Goal: Task Accomplishment & Management: Manage account settings

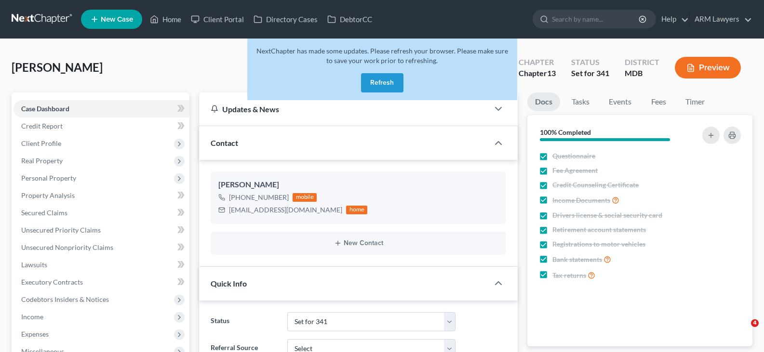
select select "18"
click at [55, 22] on link at bounding box center [43, 19] width 62 height 17
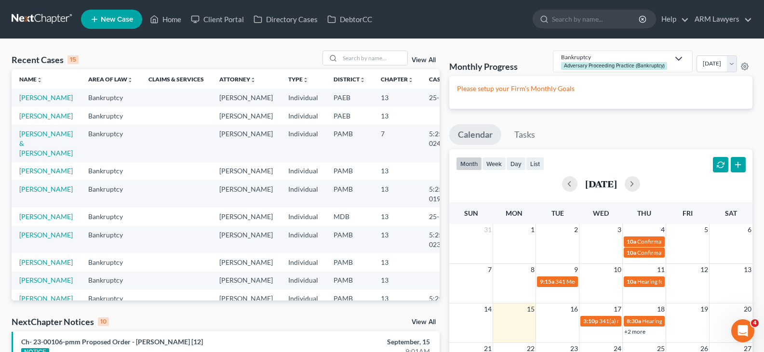
click at [425, 60] on link "View All" at bounding box center [424, 60] width 24 height 7
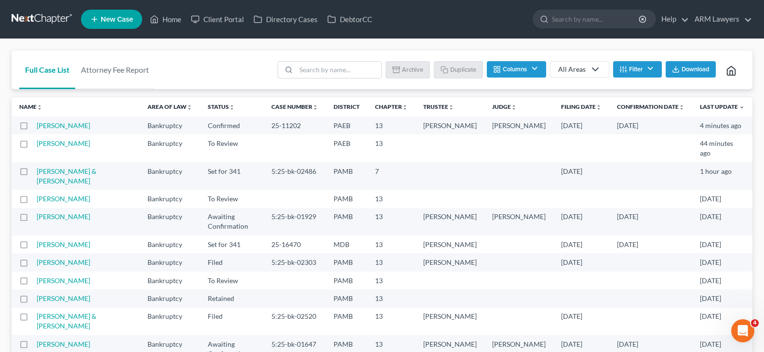
click at [628, 73] on button "Filter" at bounding box center [637, 69] width 49 height 16
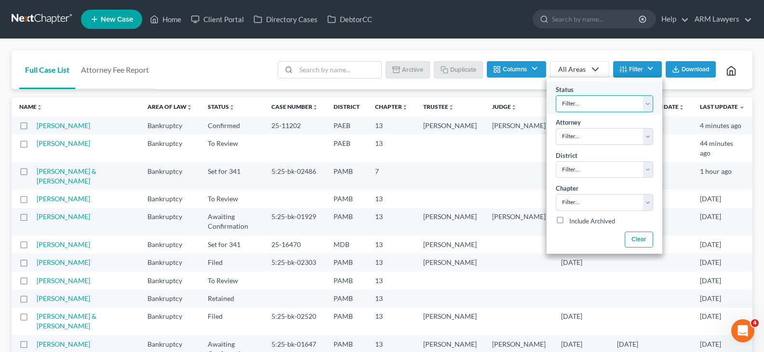
click at [585, 97] on select "Filter... Answer Due Awaiting Confirmation Awaiting Discharge Confirmed Could N…" at bounding box center [604, 103] width 97 height 17
click at [592, 106] on select "Filter... Answer Due Awaiting Confirmation Awaiting Discharge Confirmed Could N…" at bounding box center [604, 103] width 97 height 17
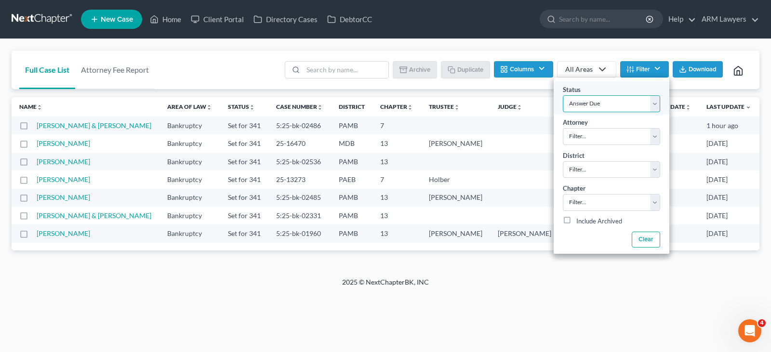
select select "1"
click at [592, 106] on select "Filter... Answer Due Awaiting Confirmation Awaiting Discharge Confirmed Could N…" at bounding box center [611, 103] width 97 height 17
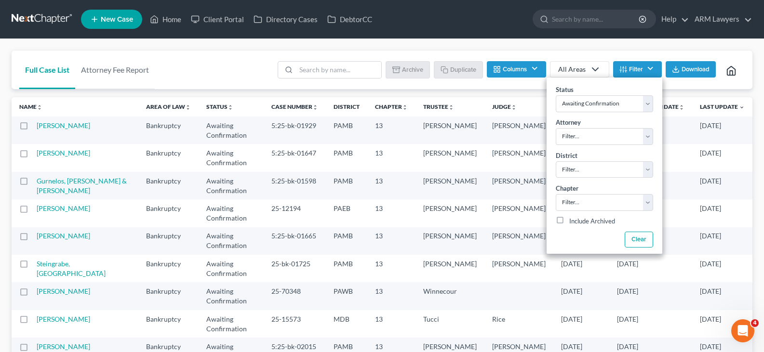
click at [529, 45] on div "Full Case List Attorney Fee Report Batch Download Archive Un-archive Duplicate …" at bounding box center [382, 275] width 764 height 472
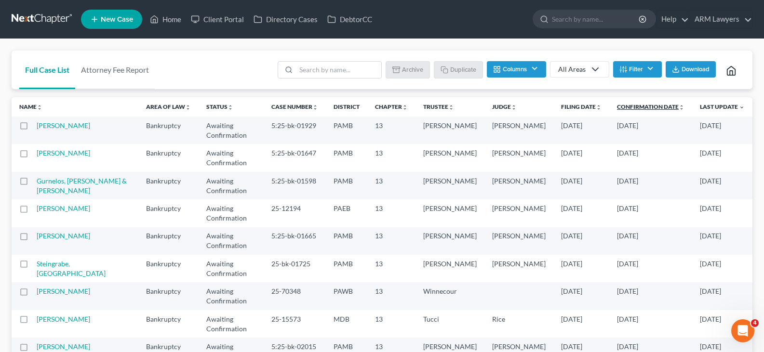
click at [644, 109] on link "Confirmation Date unfold_more expand_more expand_less" at bounding box center [650, 106] width 67 height 7
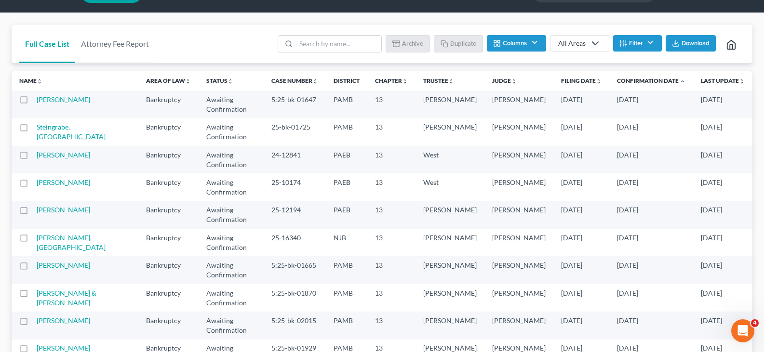
scroll to position [48, 0]
